Goal: Task Accomplishment & Management: Complete application form

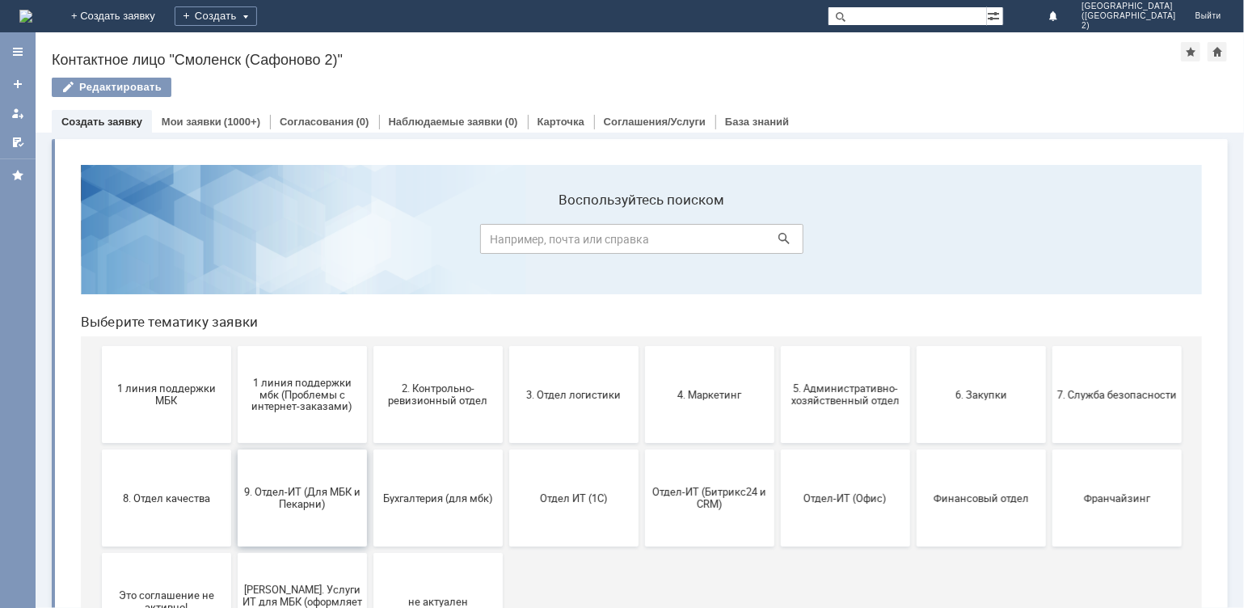
click at [299, 500] on span "9. Отдел-ИТ (Для МБК и Пекарни)" at bounding box center [302, 497] width 120 height 24
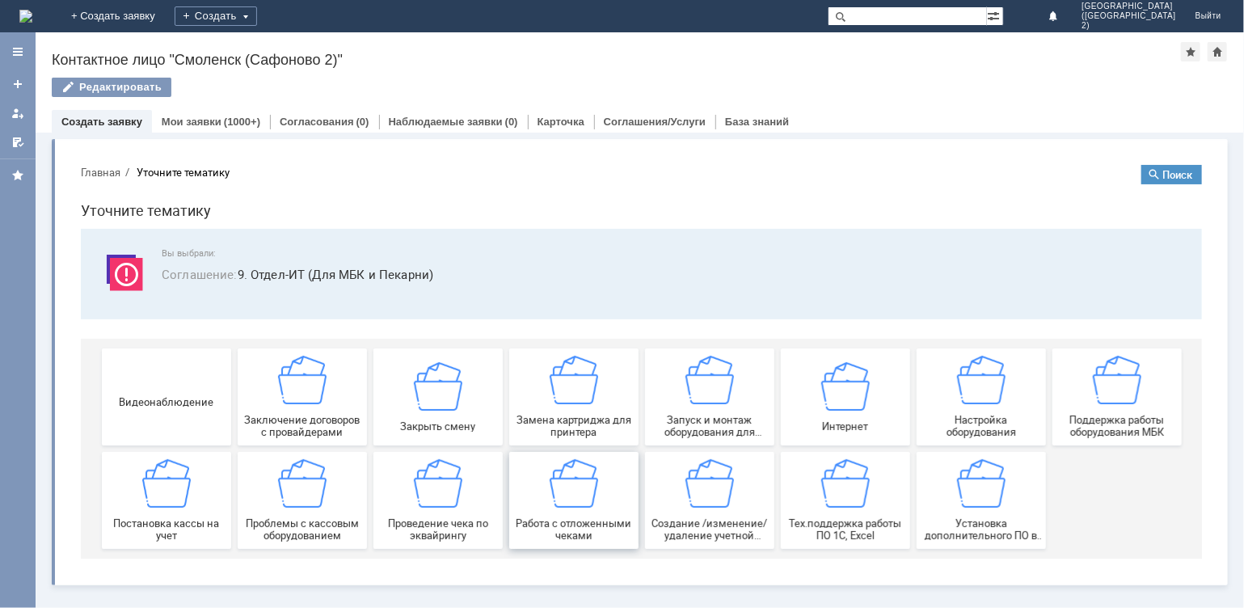
click at [595, 486] on img at bounding box center [573, 482] width 49 height 49
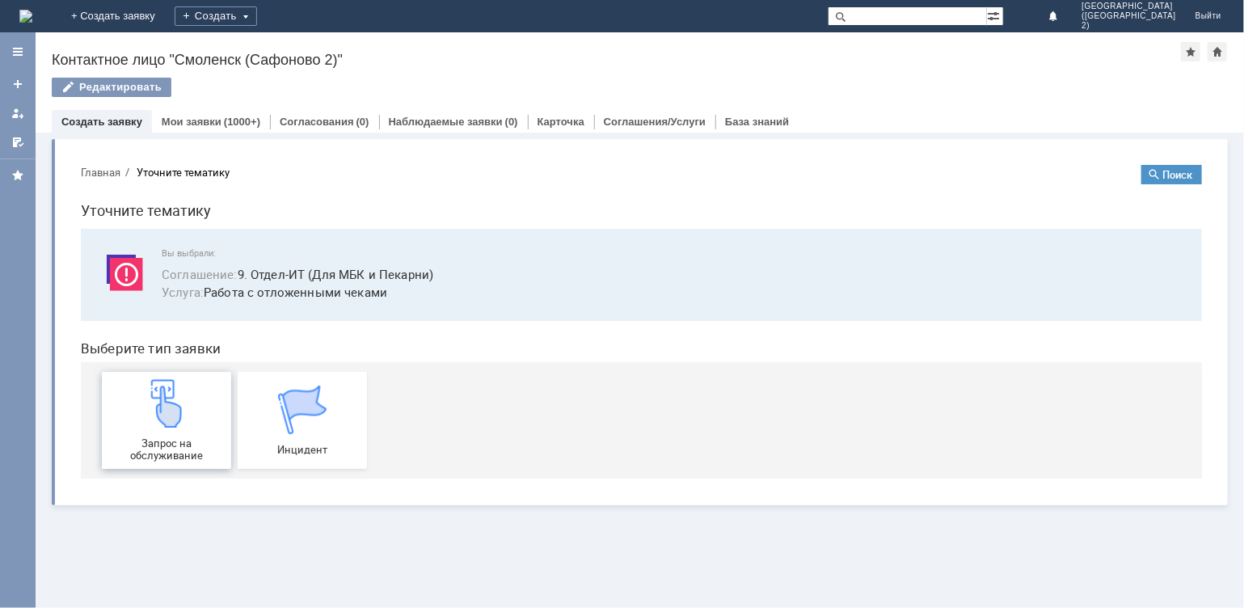
click at [171, 430] on div "Запрос на обслуживание" at bounding box center [166, 419] width 120 height 82
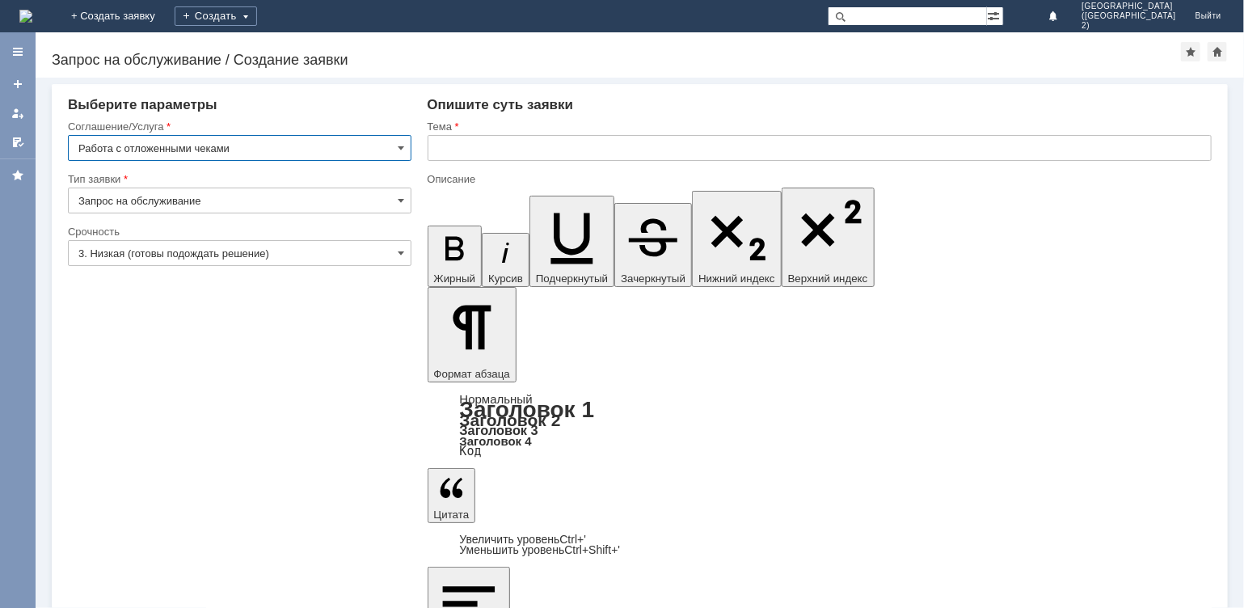
click at [448, 149] on input "text" at bounding box center [820, 148] width 785 height 26
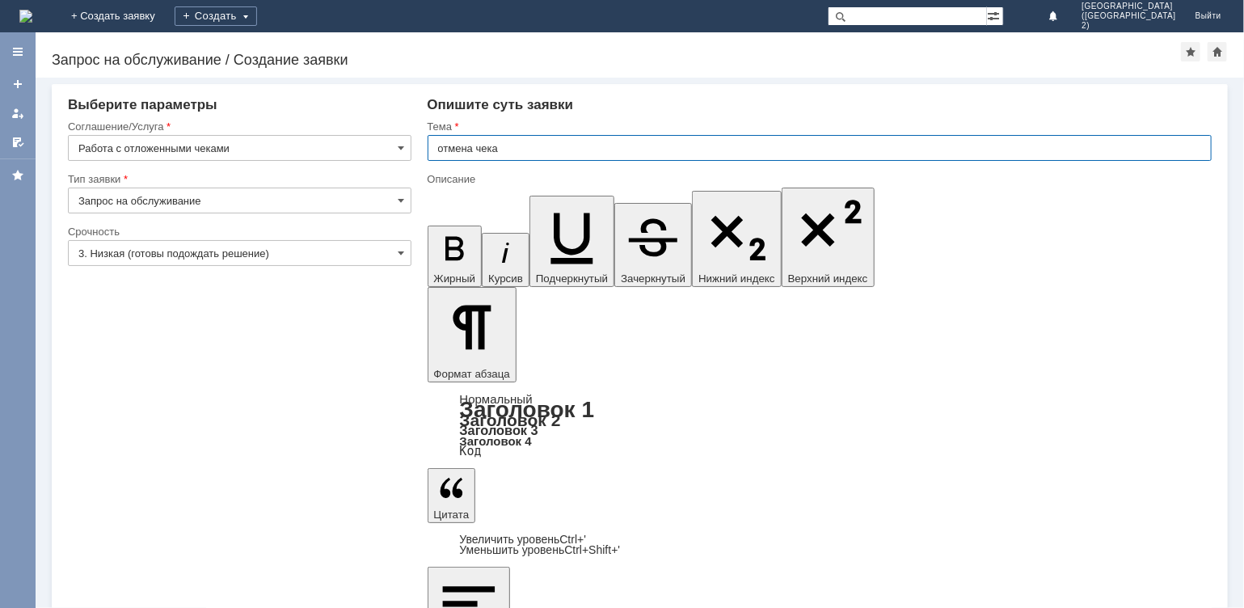
type input "отмена чека"
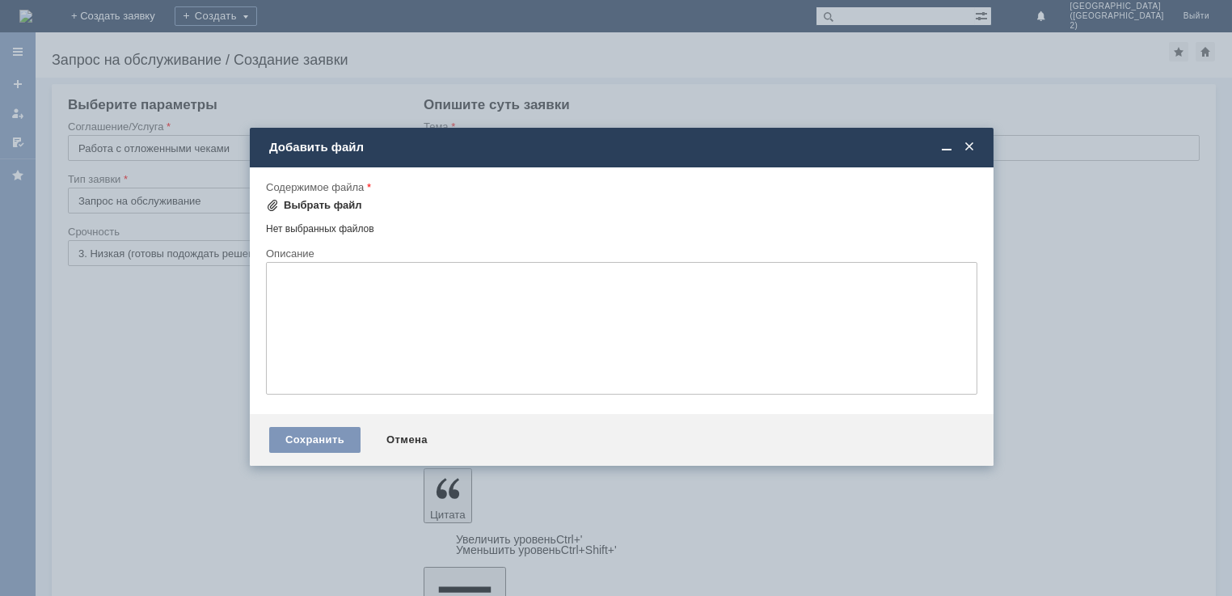
click at [314, 199] on div "Выбрать файл" at bounding box center [323, 205] width 78 height 13
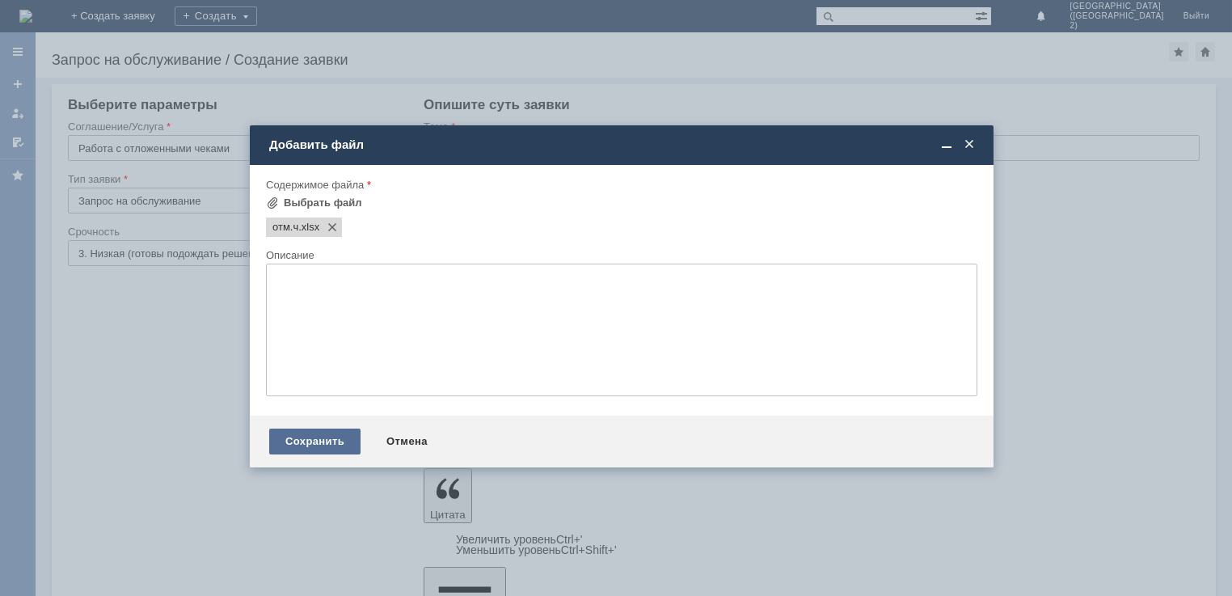
click at [344, 447] on div "Сохранить" at bounding box center [314, 441] width 91 height 26
